Goal: Find contact information: Find contact information

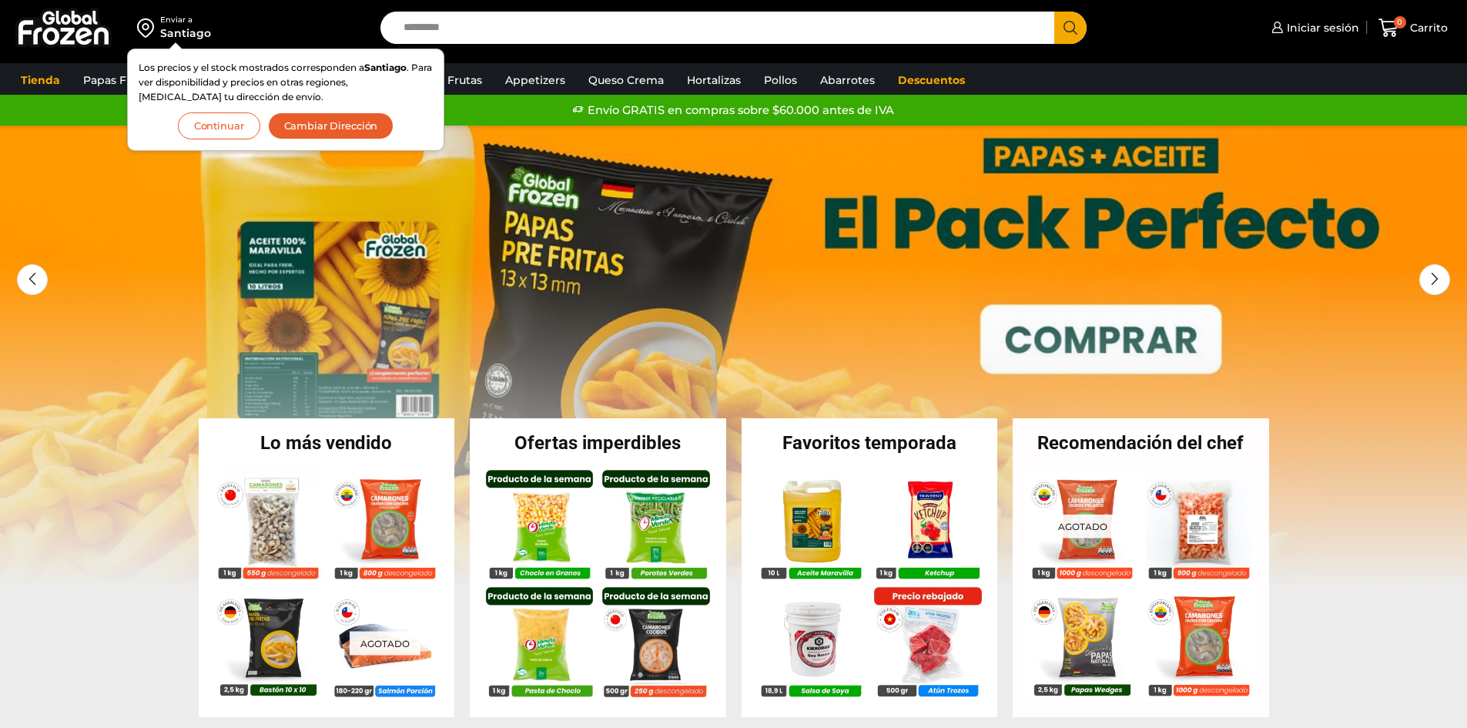
click at [246, 118] on button "Continuar" at bounding box center [219, 125] width 82 height 27
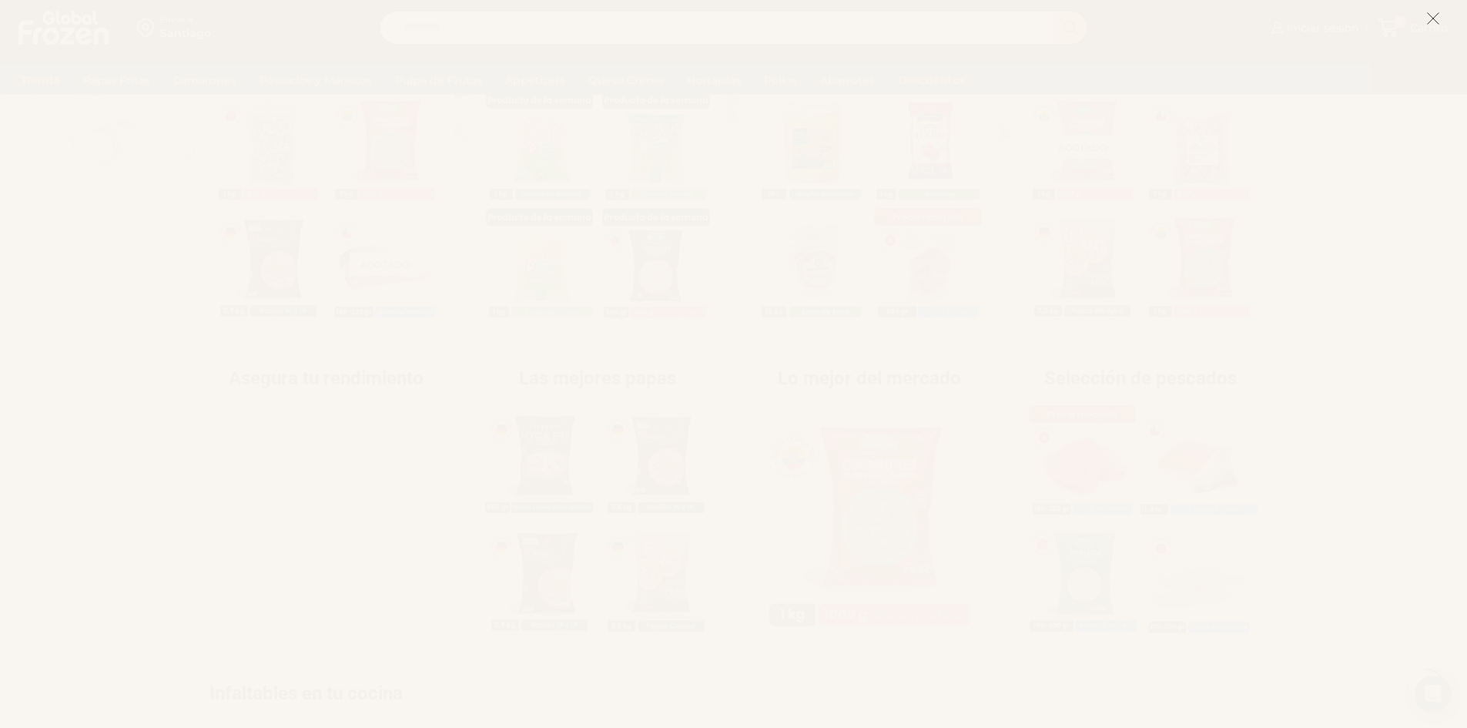
scroll to position [385, 0]
click at [1429, 17] on icon at bounding box center [1433, 19] width 14 height 14
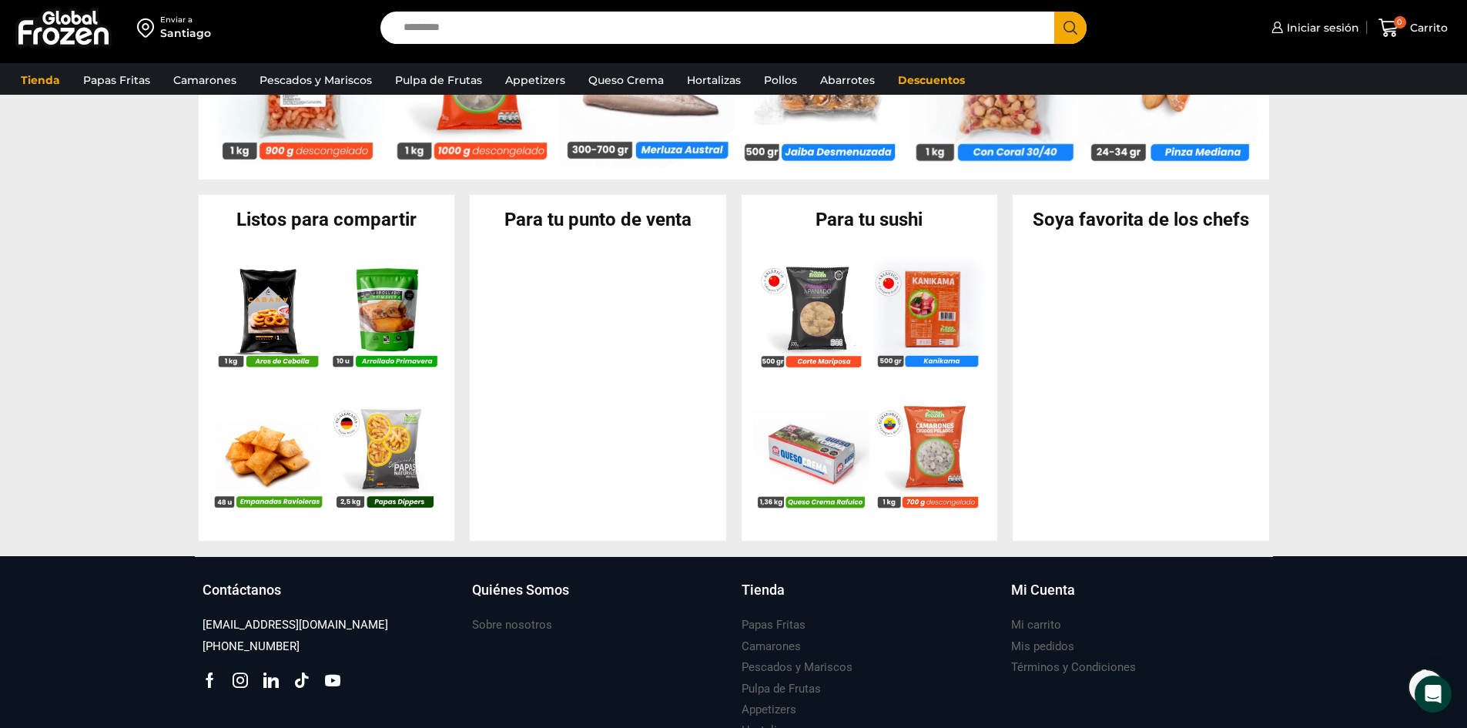
scroll to position [1540, 0]
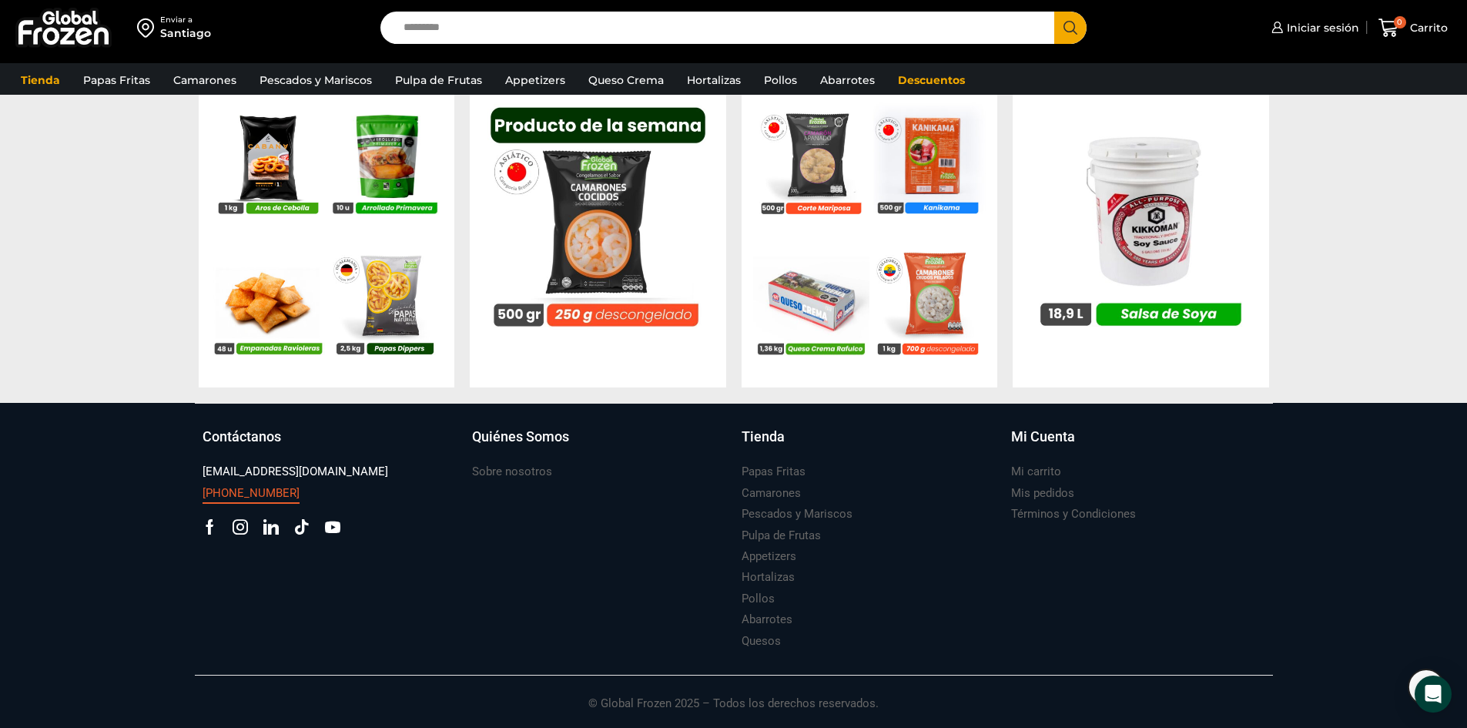
click at [250, 493] on h3 "[PHONE_NUMBER]" at bounding box center [251, 493] width 97 height 16
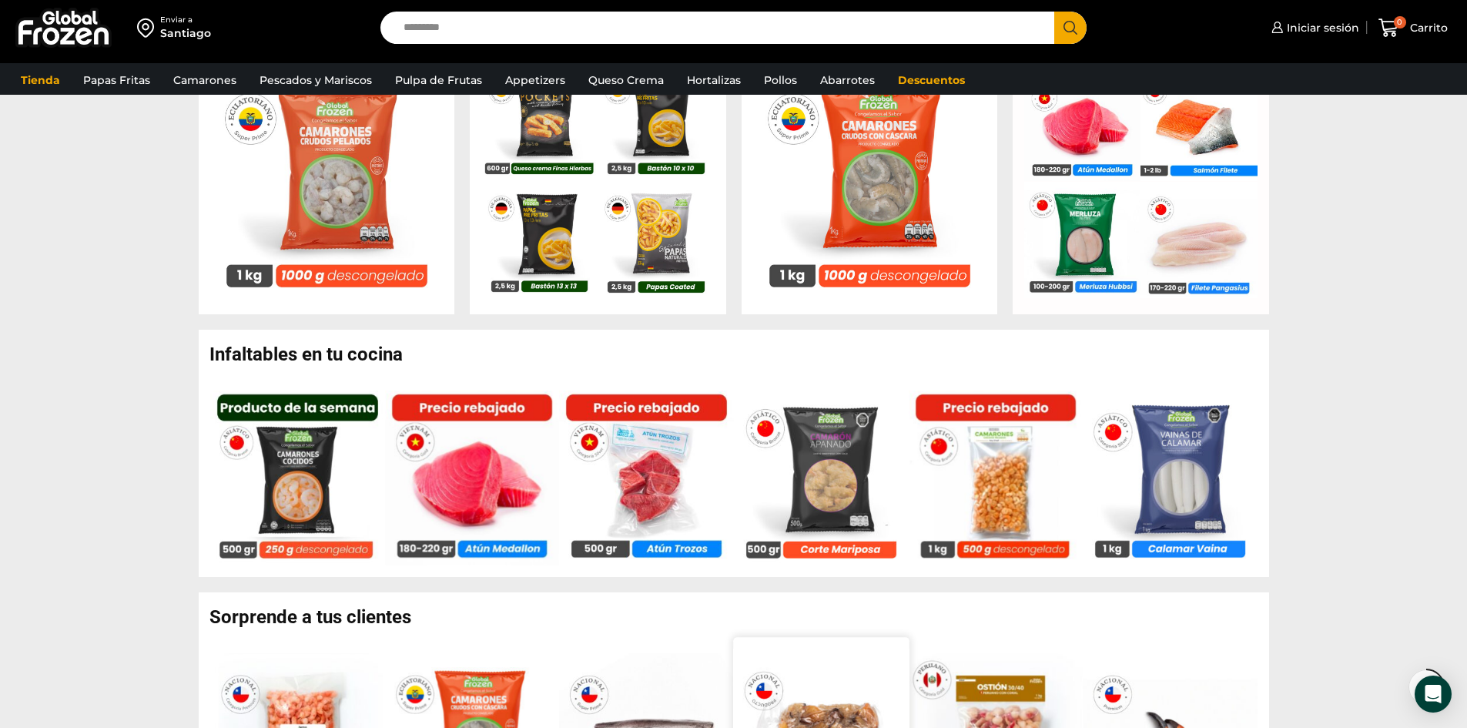
scroll to position [538, 0]
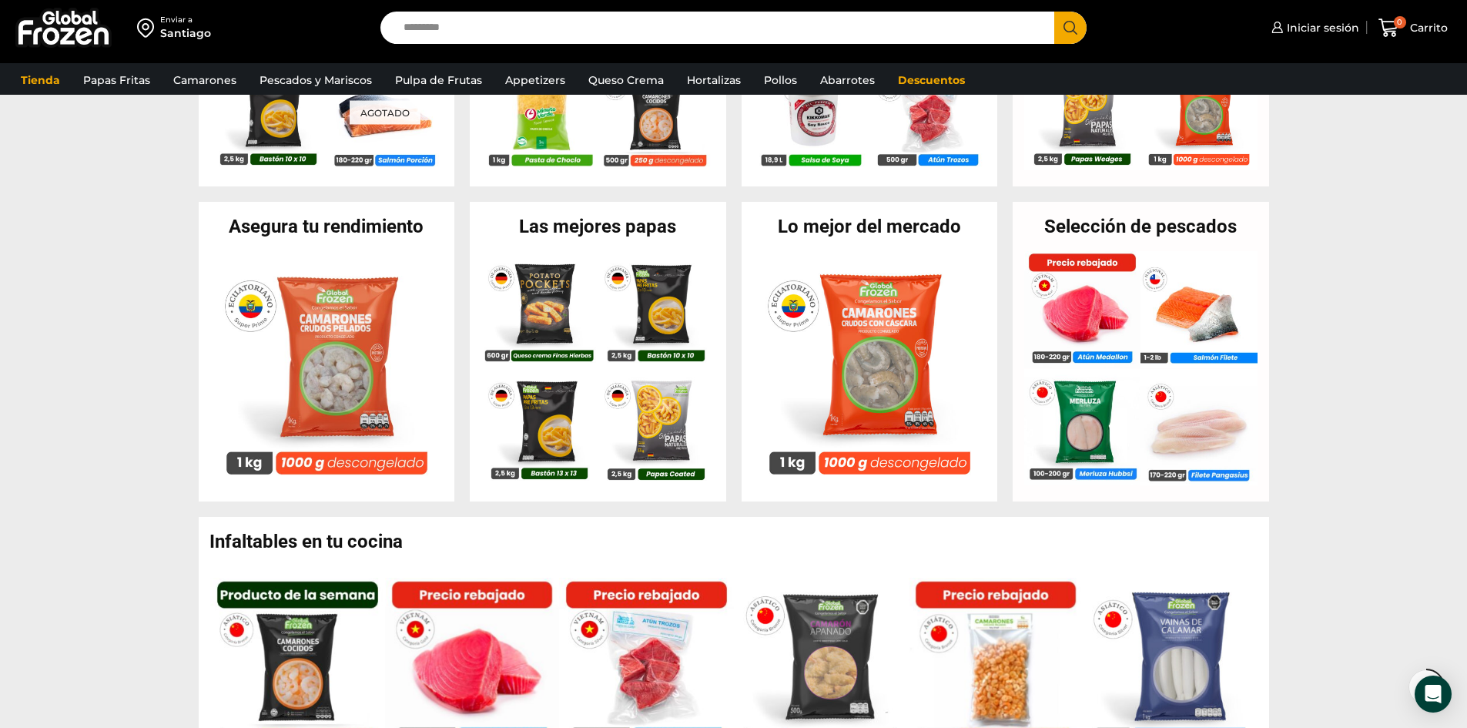
click at [748, 36] on input "Search input" at bounding box center [722, 28] width 652 height 32
click at [722, 18] on input "Search input" at bounding box center [722, 28] width 652 height 32
type input "****"
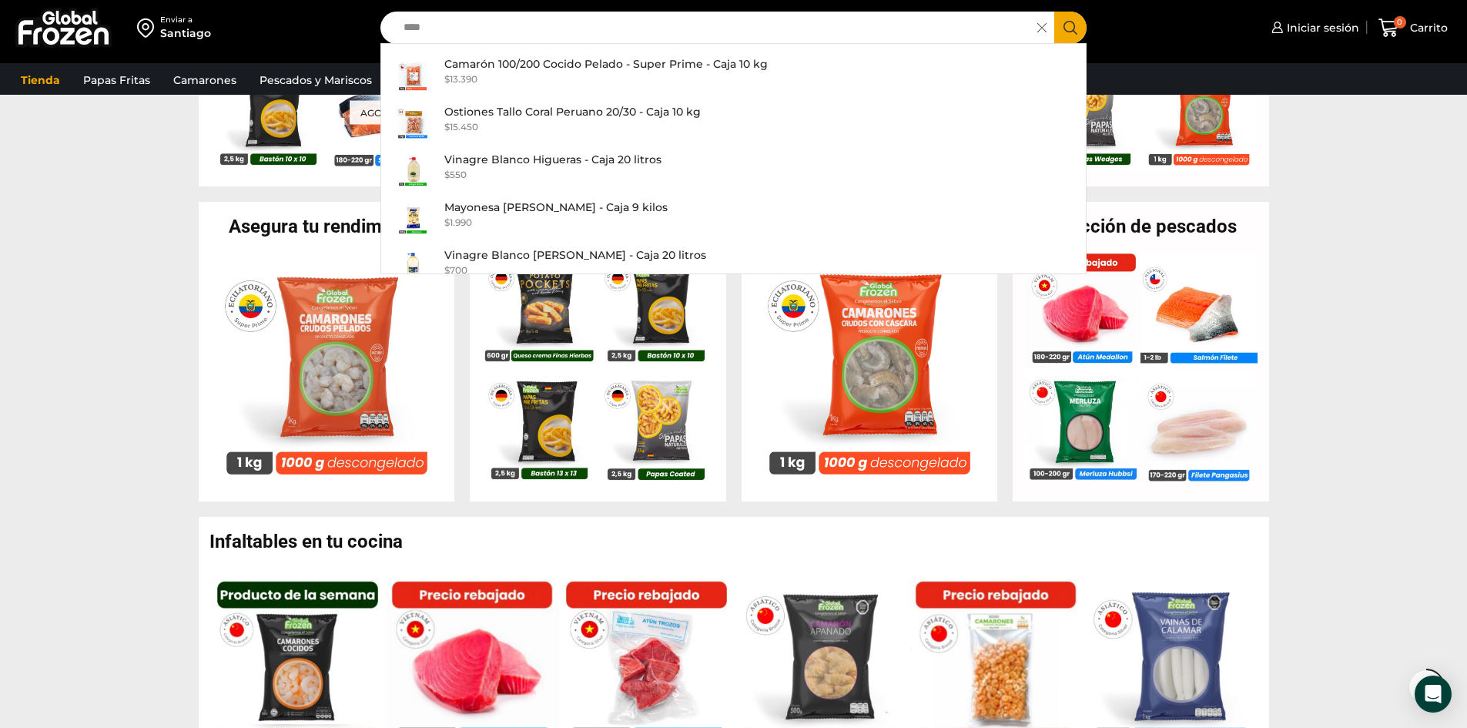
click at [45, 307] on section "Asegura tu rendimiento En stock Camarón 71/90 Crudo Pelado sin Vena – Super Pri…" at bounding box center [733, 352] width 1467 height 300
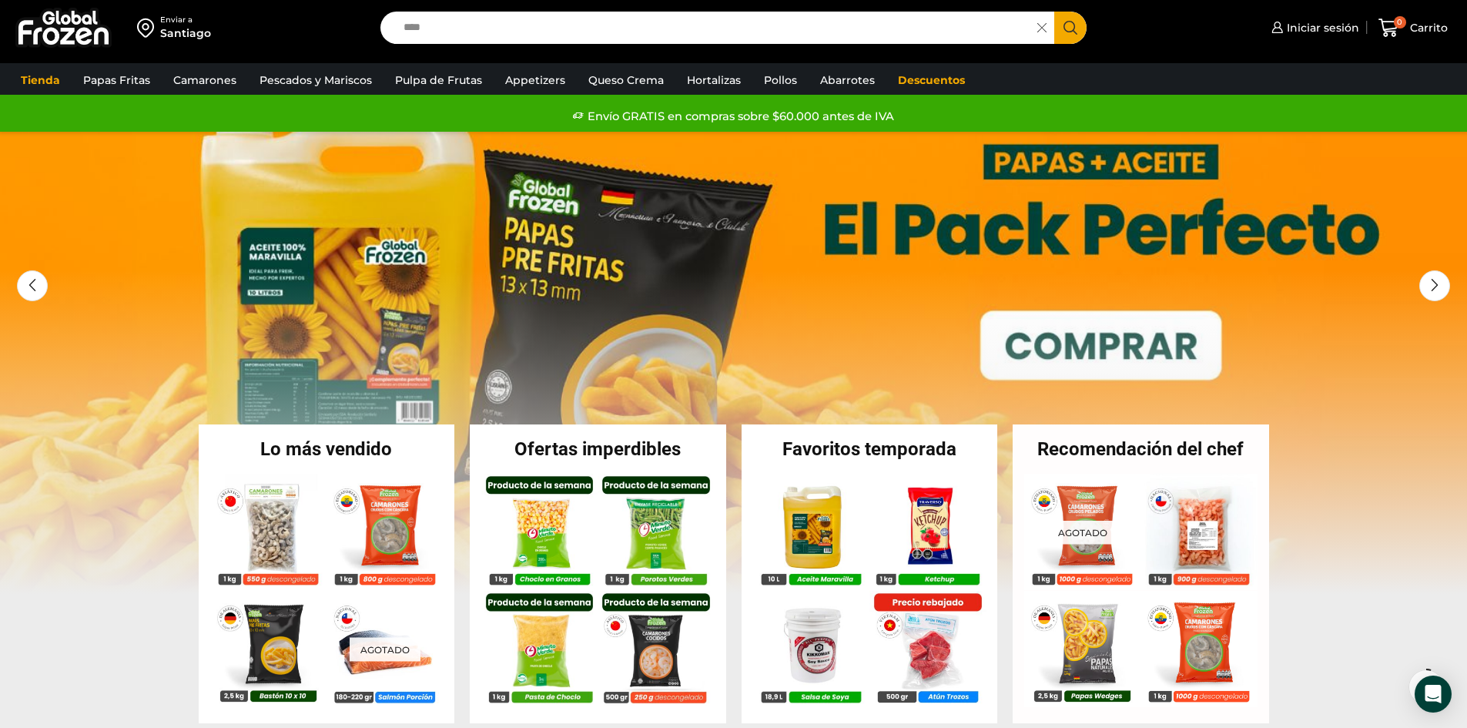
scroll to position [0, 0]
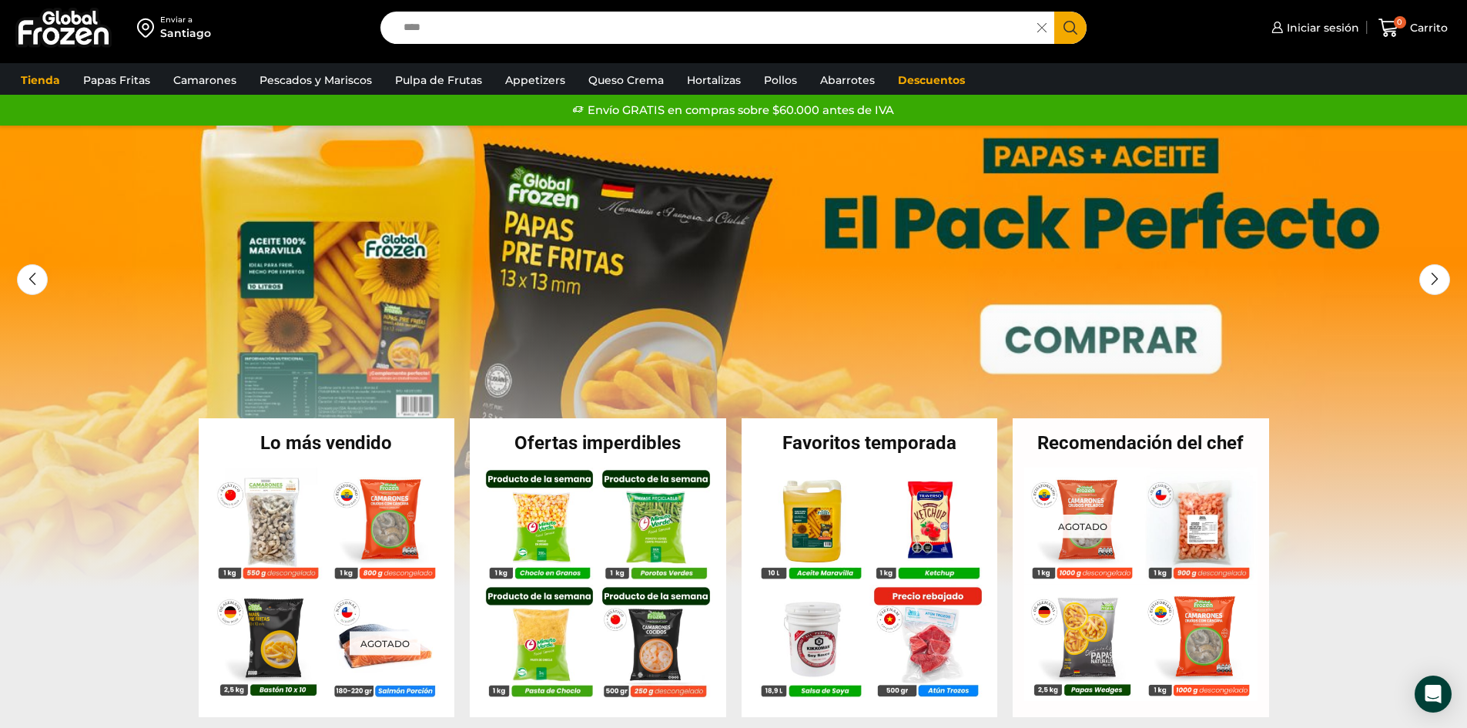
click at [199, 26] on div "Santiago" at bounding box center [185, 32] width 51 height 15
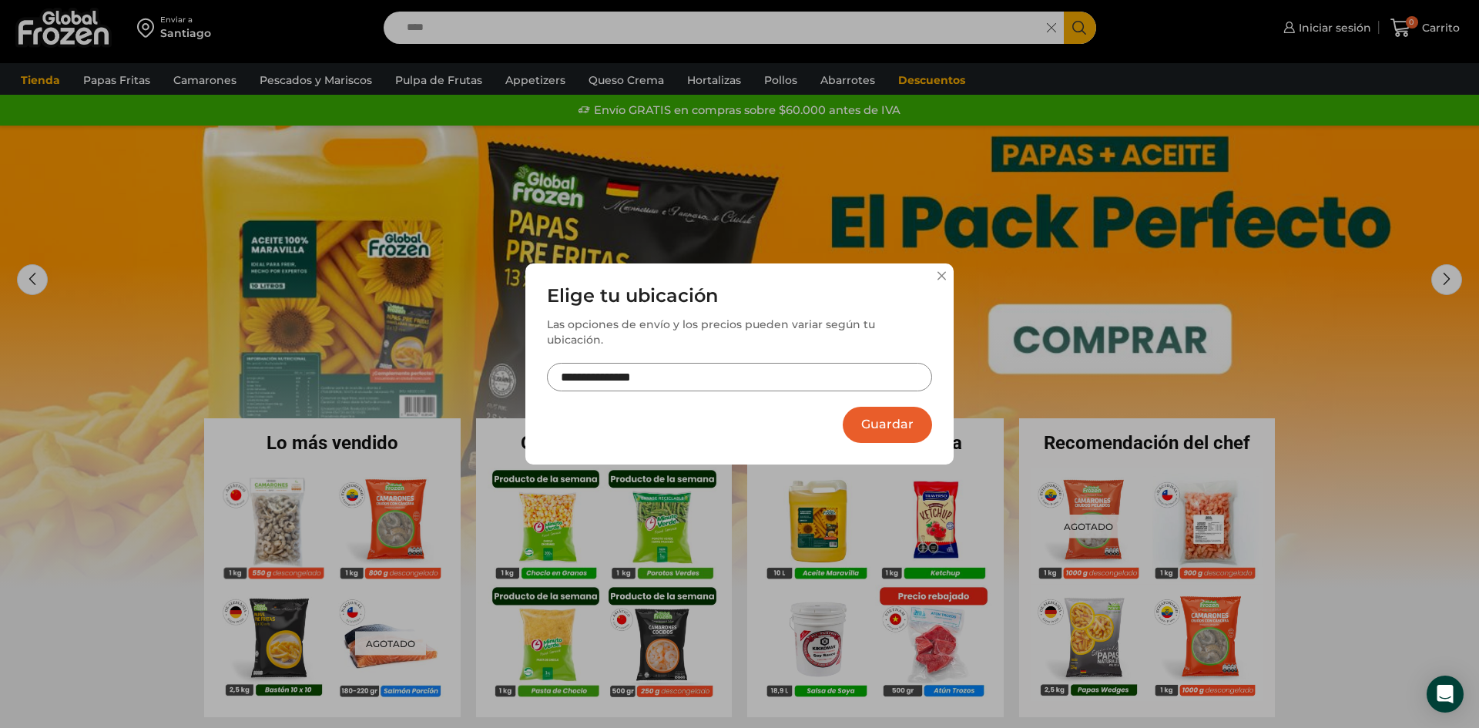
click at [765, 364] on input "**********" at bounding box center [739, 377] width 385 height 28
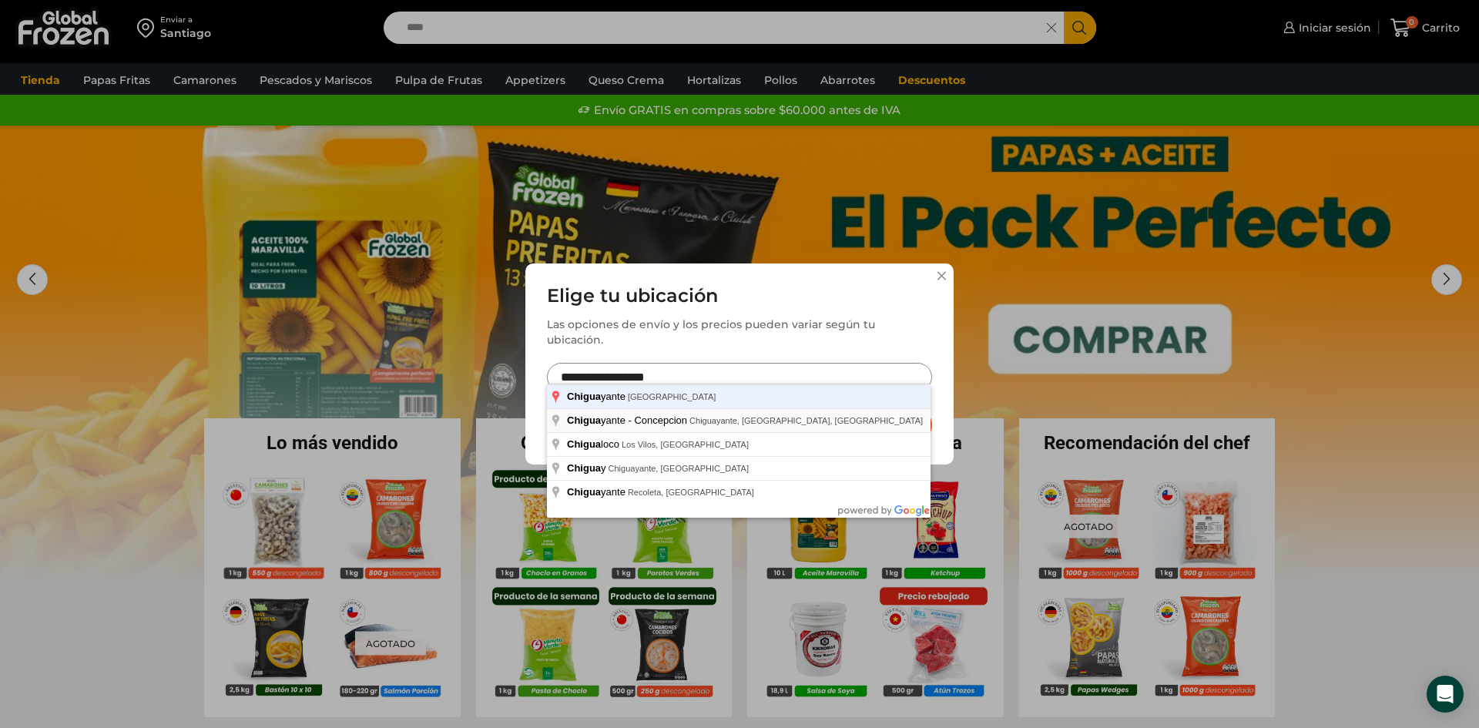
type input "**********"
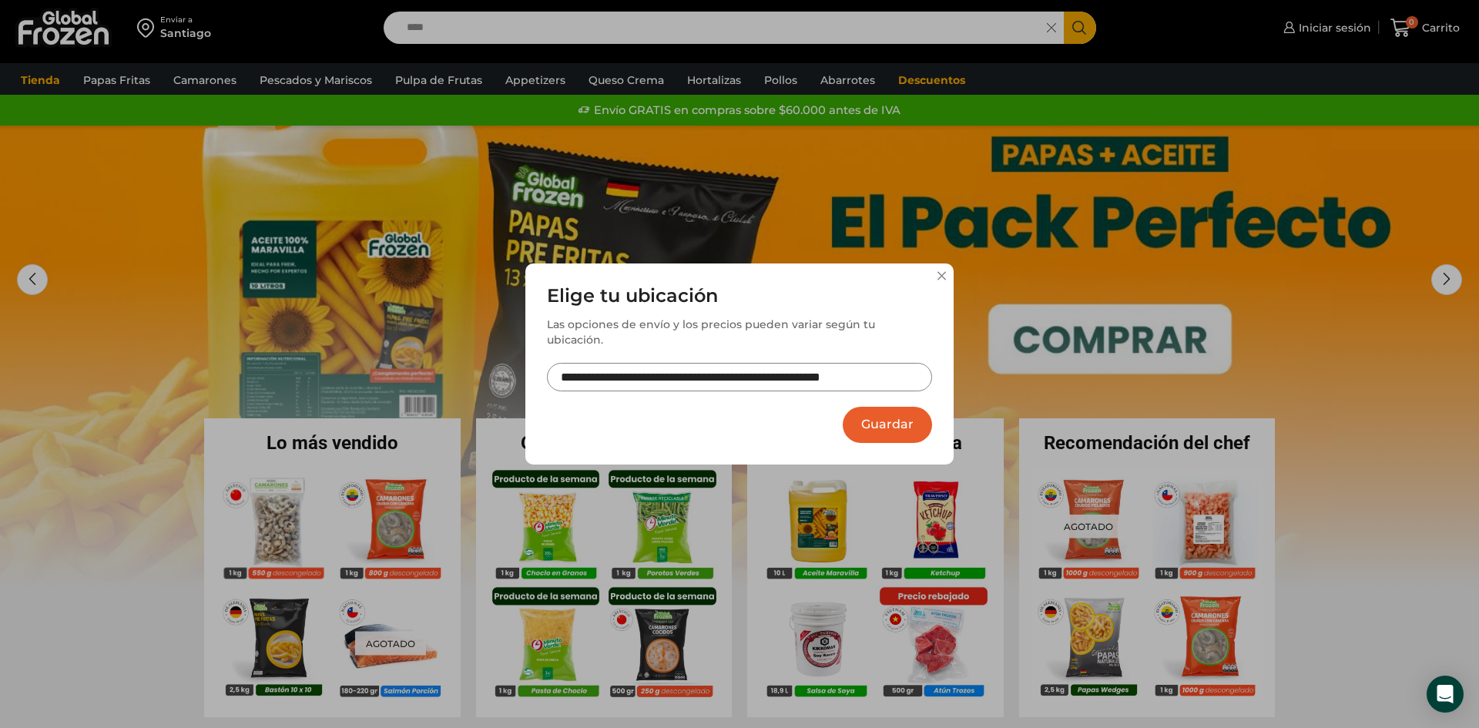
click at [909, 411] on button "Guardar" at bounding box center [887, 425] width 89 height 36
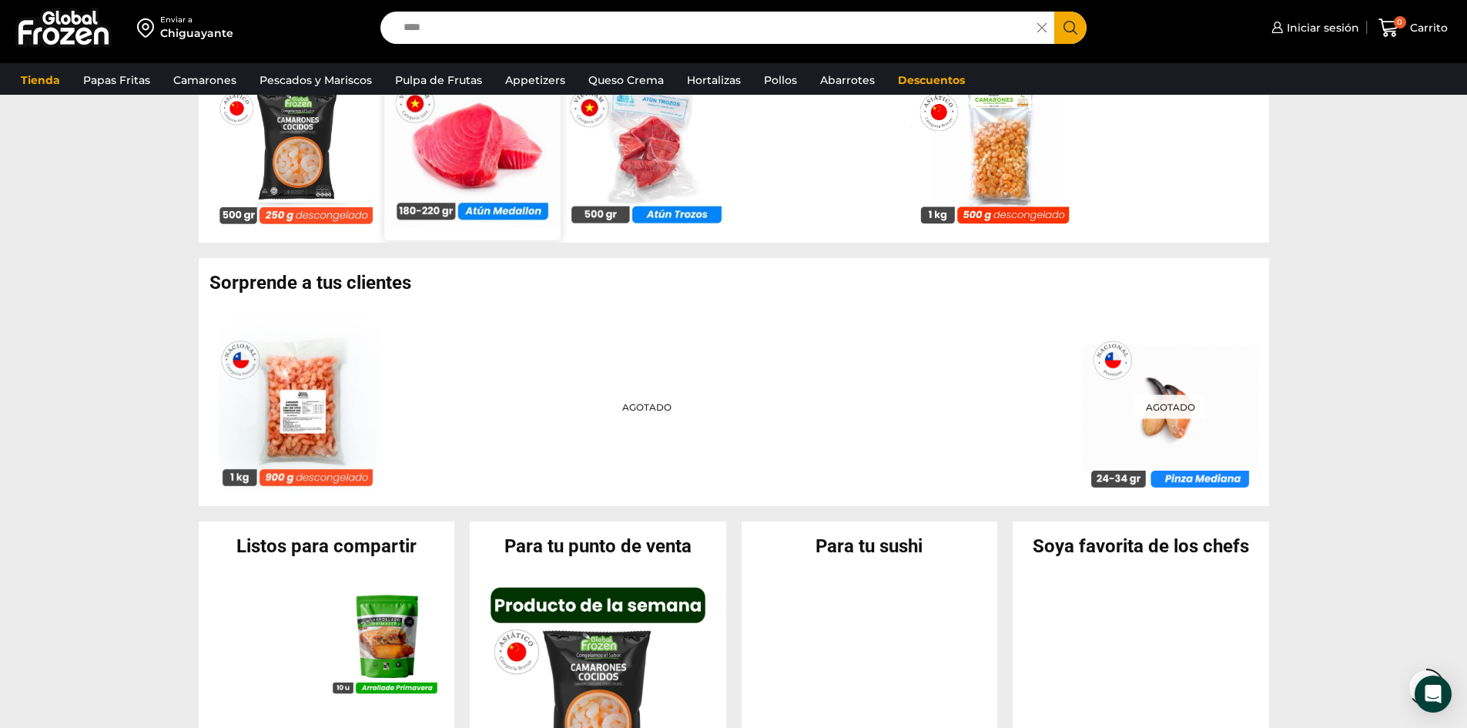
scroll to position [923, 0]
